Goal: Transaction & Acquisition: Obtain resource

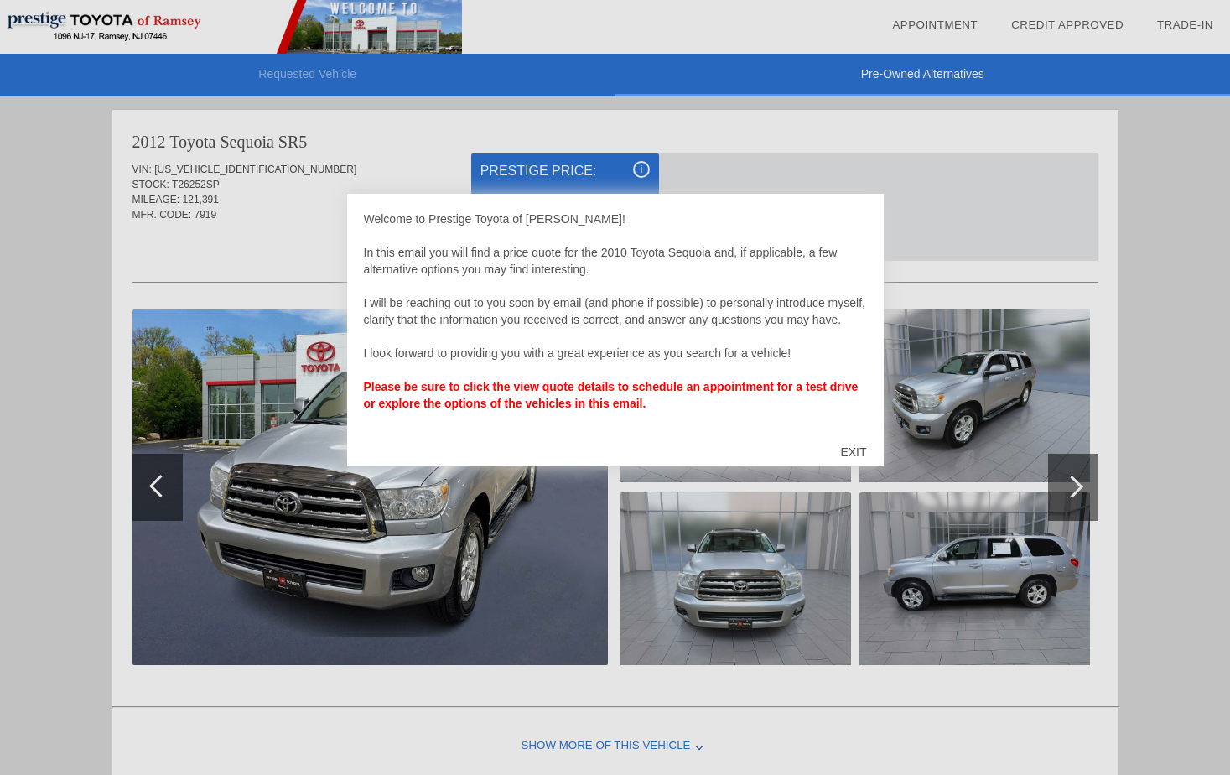
scroll to position [1374, 0]
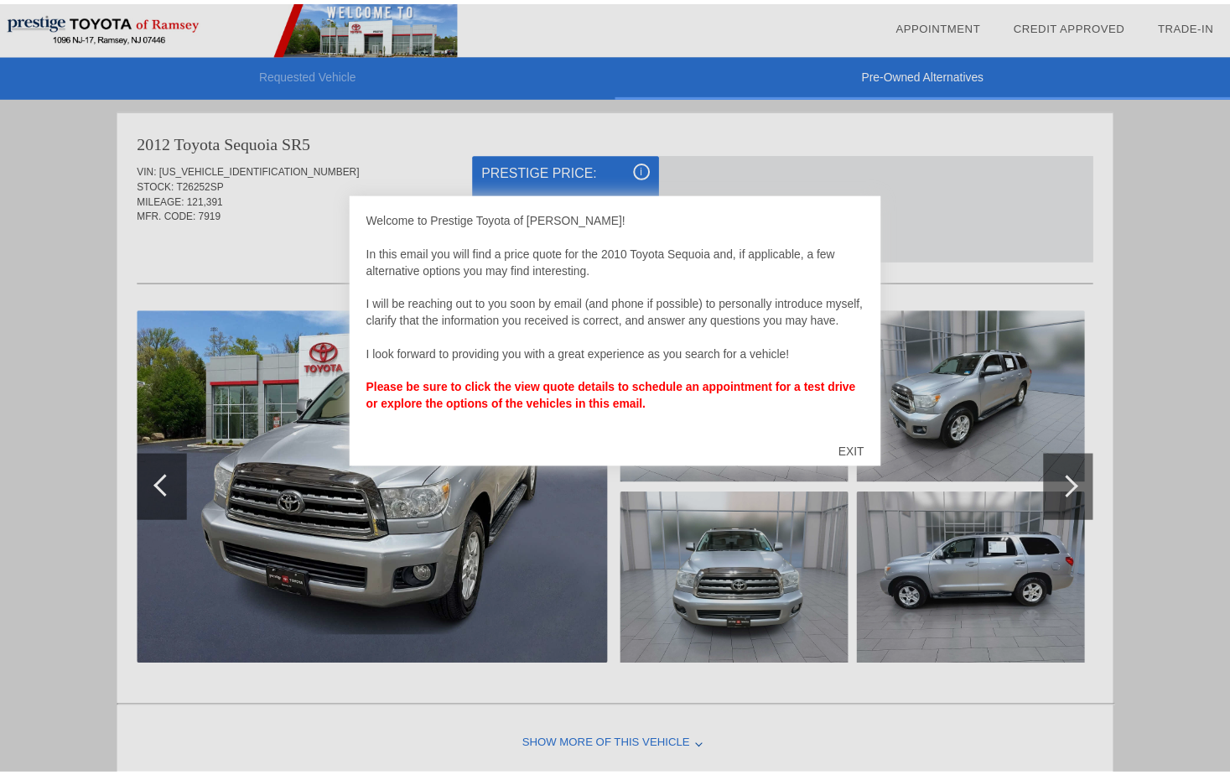
scroll to position [5, 0]
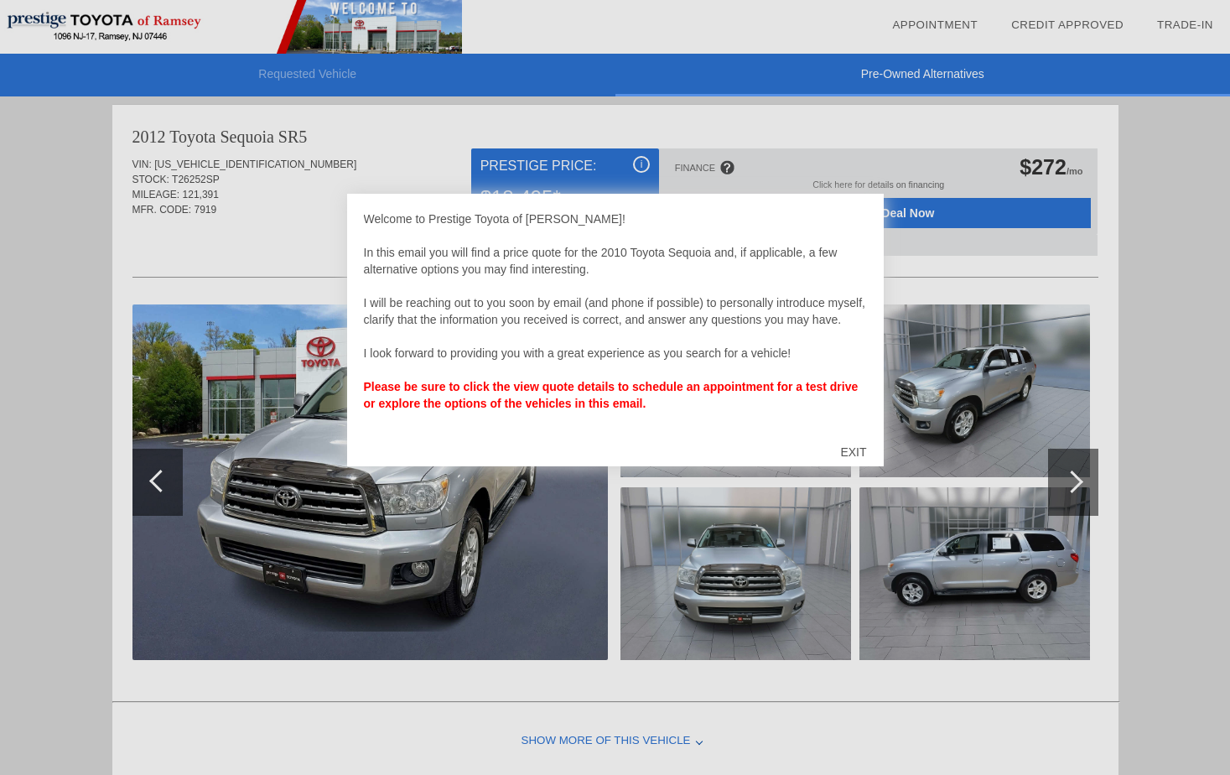
drag, startPoint x: 857, startPoint y: 452, endPoint x: 791, endPoint y: 427, distance: 70.1
click at [854, 452] on div "EXIT" at bounding box center [853, 452] width 60 height 50
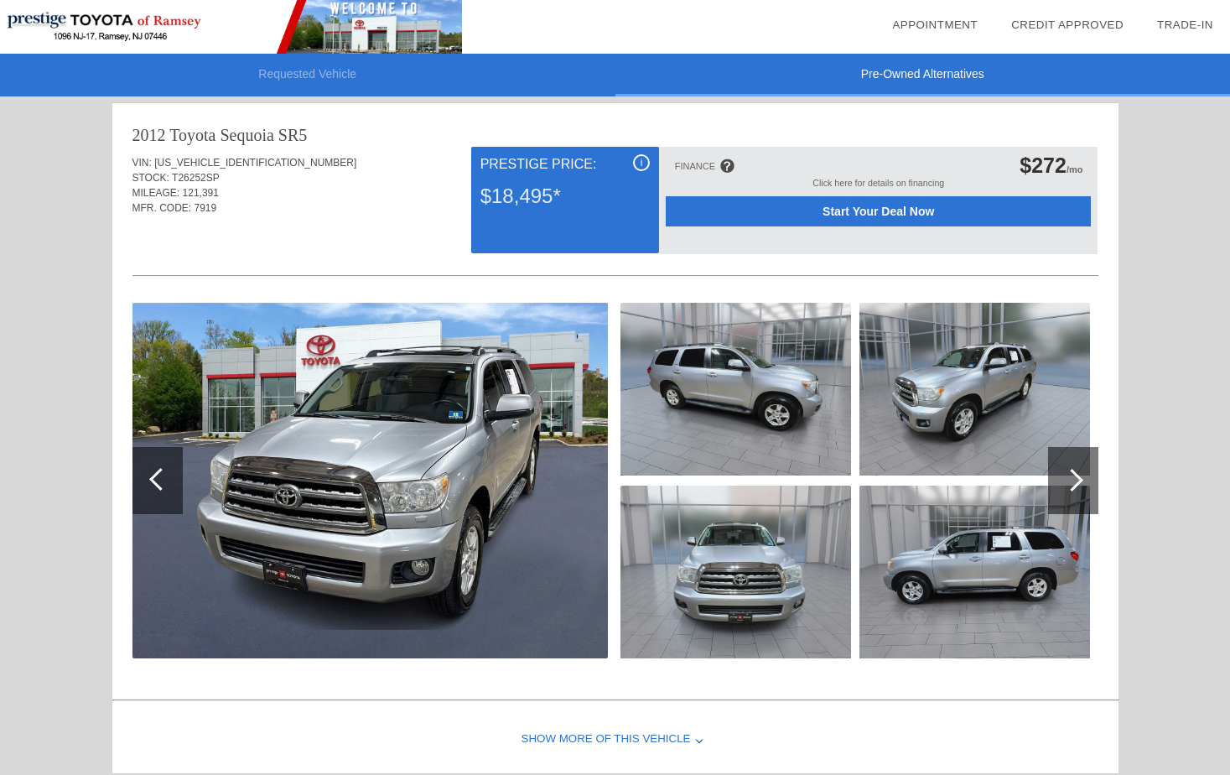
scroll to position [0, 0]
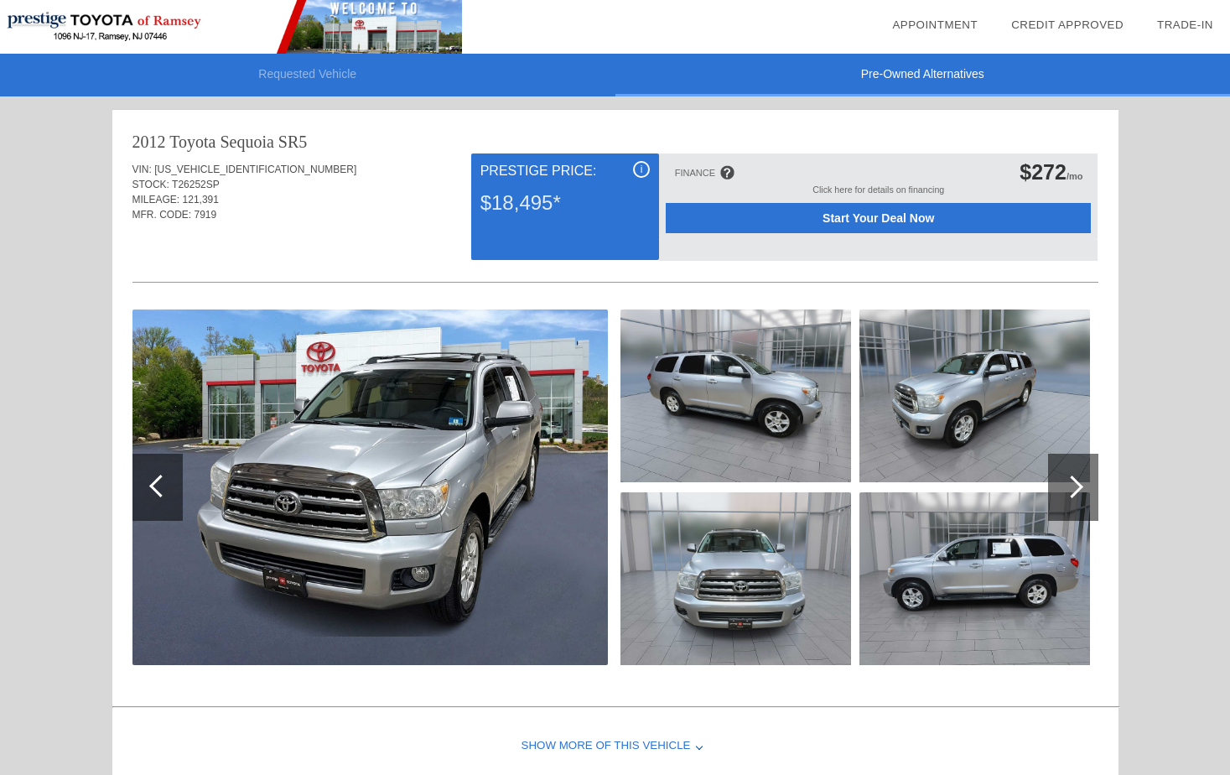
click at [1070, 484] on div at bounding box center [1072, 486] width 23 height 23
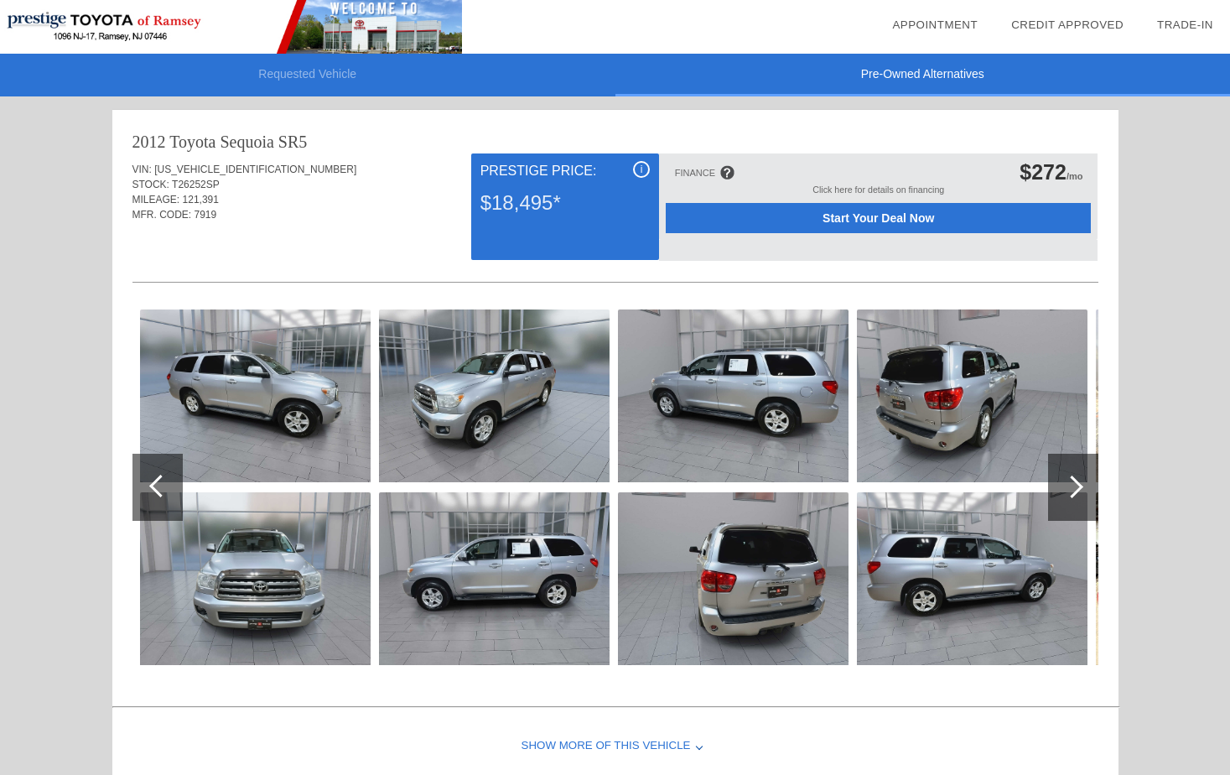
click at [1073, 485] on div at bounding box center [1072, 486] width 23 height 23
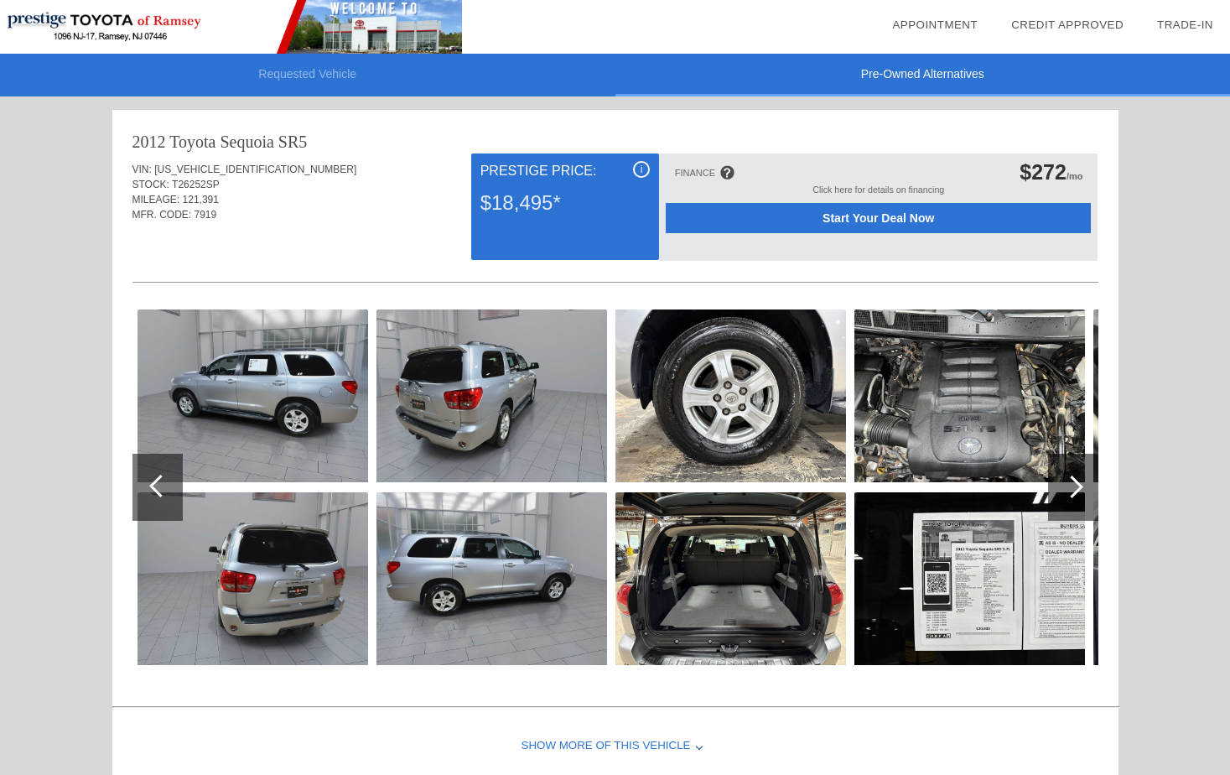
click at [1070, 485] on div at bounding box center [1072, 486] width 23 height 23
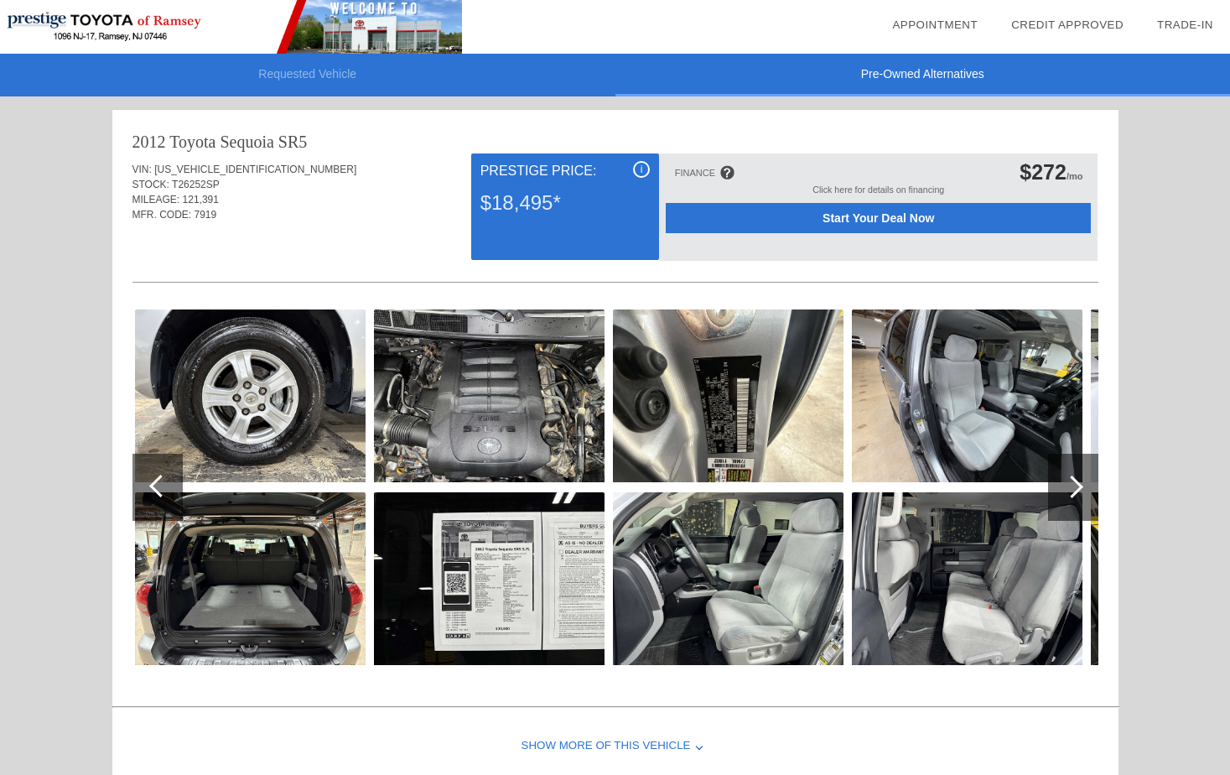
click at [1070, 485] on div at bounding box center [1072, 486] width 23 height 23
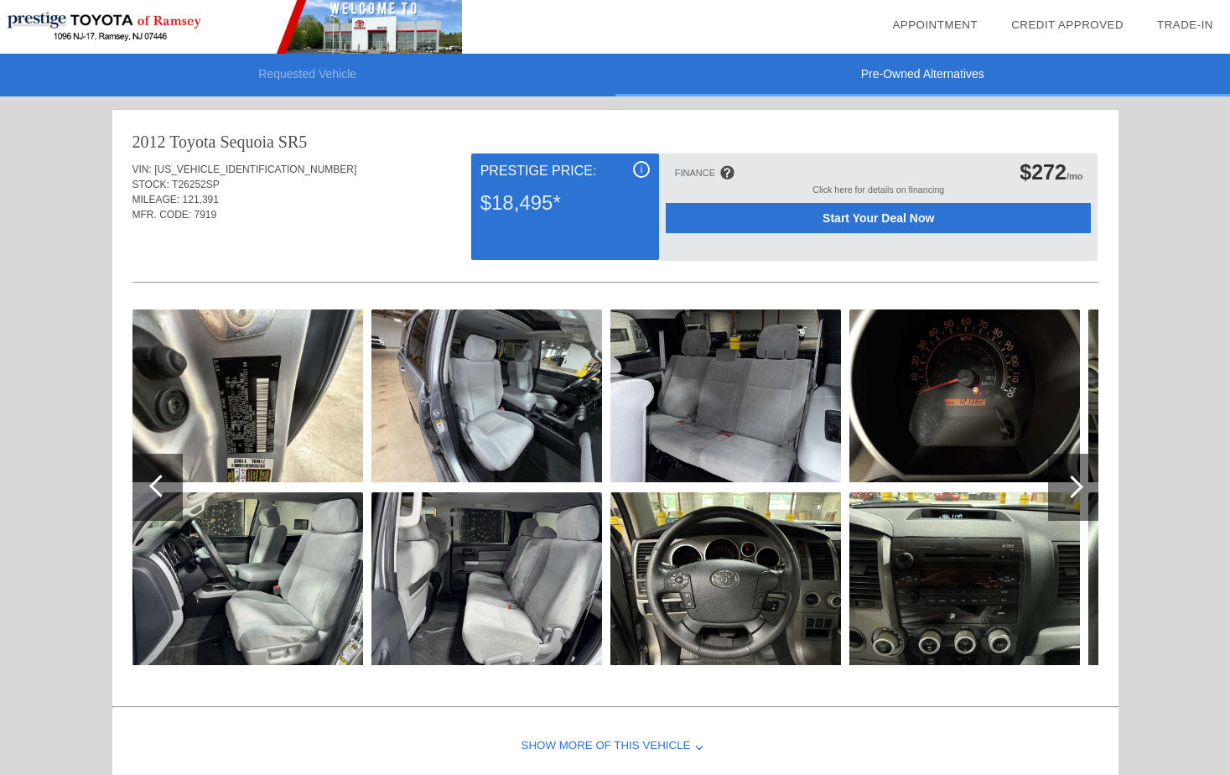
click at [1070, 485] on div at bounding box center [1072, 486] width 23 height 23
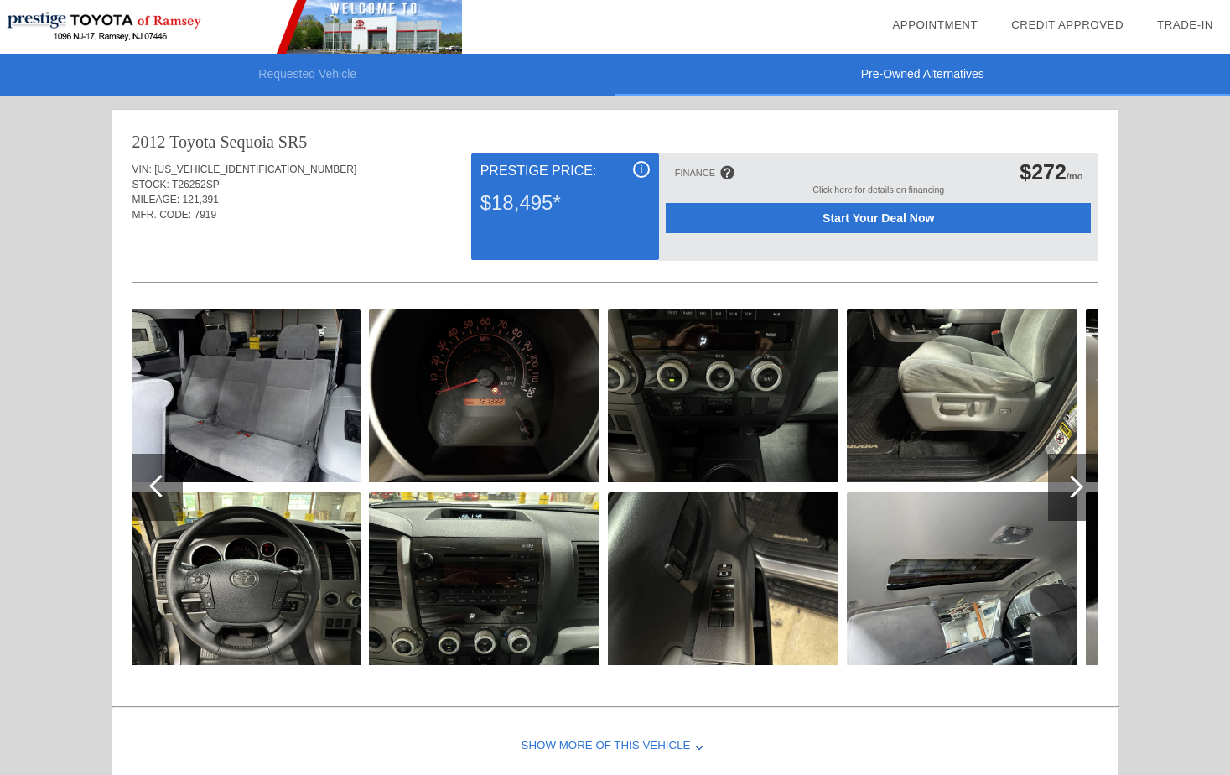
click at [1070, 485] on div at bounding box center [1072, 486] width 23 height 23
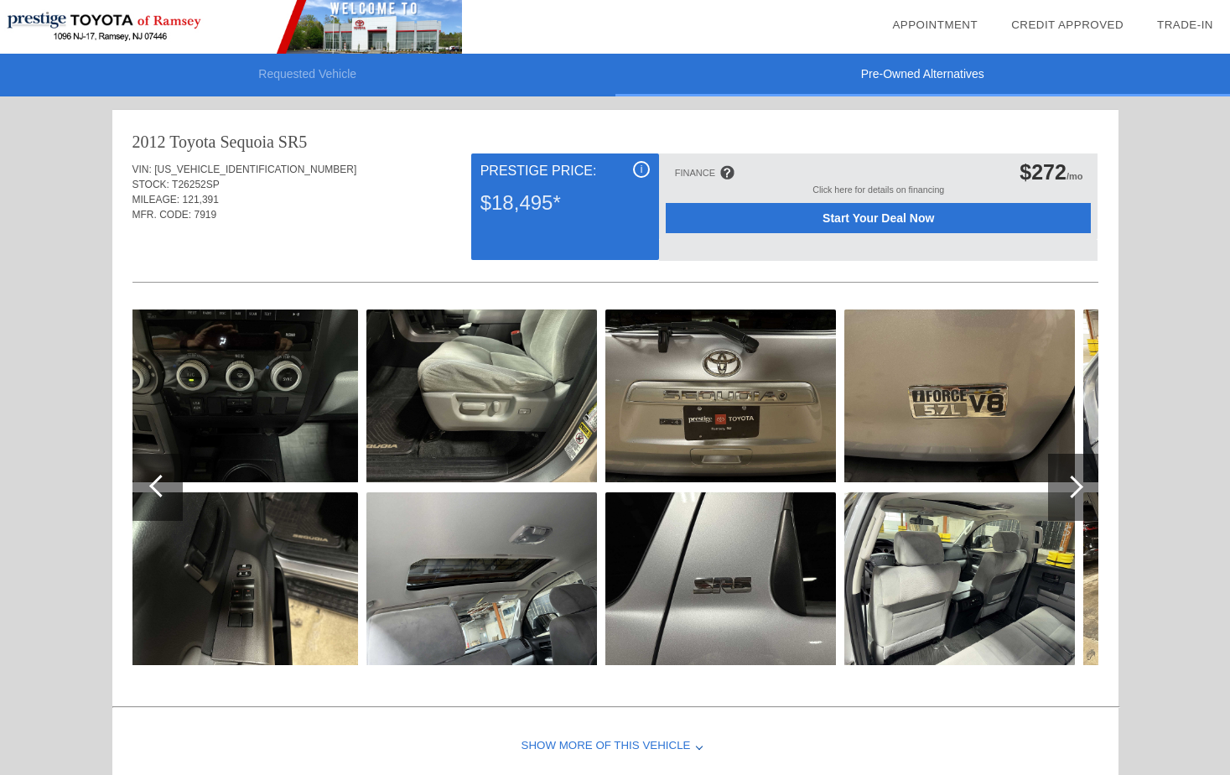
click at [1070, 485] on div at bounding box center [1072, 486] width 23 height 23
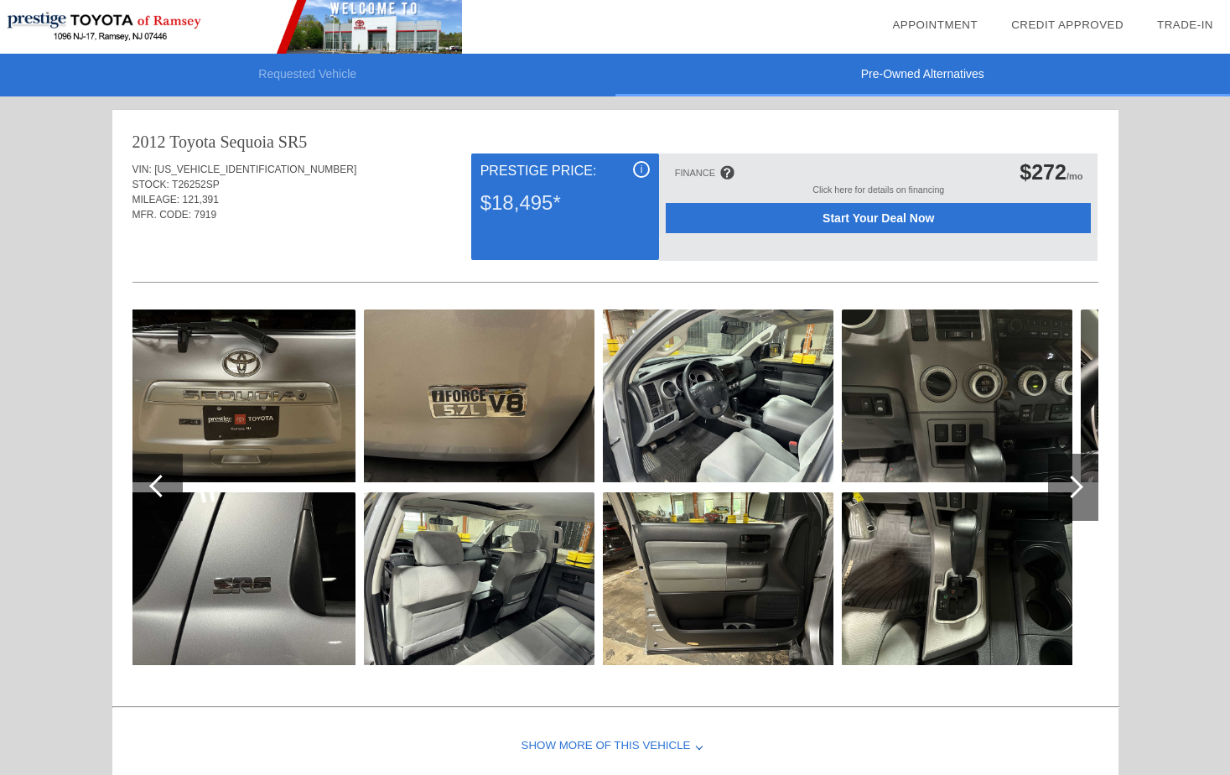
click at [1070, 485] on div at bounding box center [1072, 486] width 23 height 23
